Goal: Navigation & Orientation: Find specific page/section

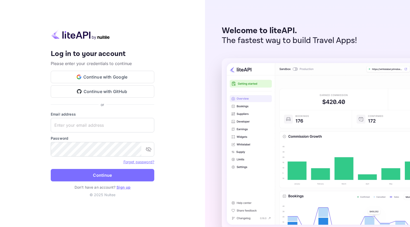
type input "[EMAIL_ADDRESS][DOMAIN_NAME]"
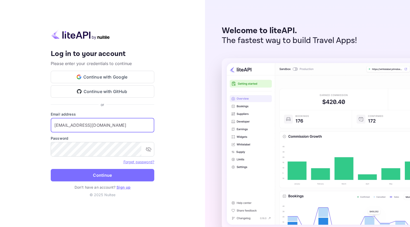
click at [80, 175] on button "Continue" at bounding box center [102, 175] width 103 height 12
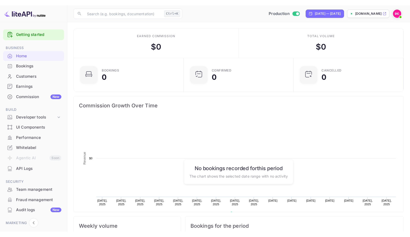
scroll to position [84, 107]
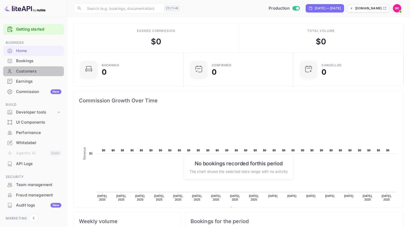
click at [26, 70] on div "Customers" at bounding box center [38, 71] width 45 height 6
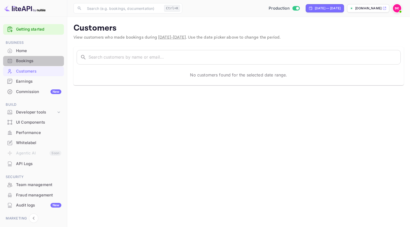
click at [32, 62] on div "Bookings" at bounding box center [38, 61] width 45 height 6
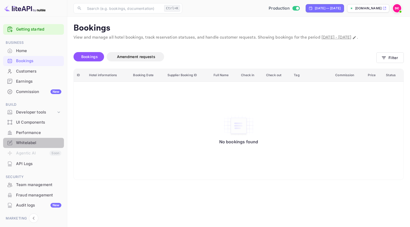
click at [27, 141] on div "Whitelabel" at bounding box center [38, 143] width 45 height 6
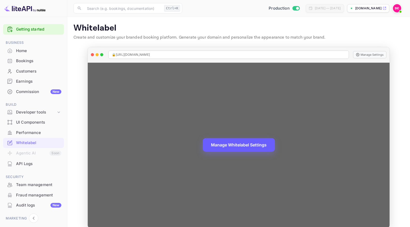
click at [234, 148] on button "Manage Whitelabel Settings" at bounding box center [238, 144] width 72 height 13
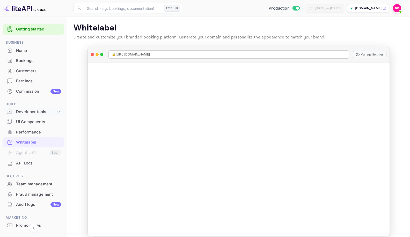
click at [37, 109] on div "Developer tools" at bounding box center [36, 112] width 40 height 6
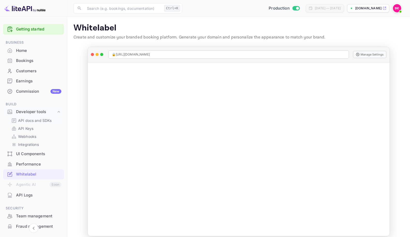
click at [35, 119] on p "API docs and SDKs" at bounding box center [35, 120] width 34 height 5
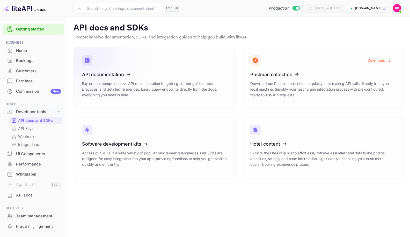
click at [106, 73] on icon at bounding box center [114, 73] width 80 height 53
